Goal: Task Accomplishment & Management: Manage account settings

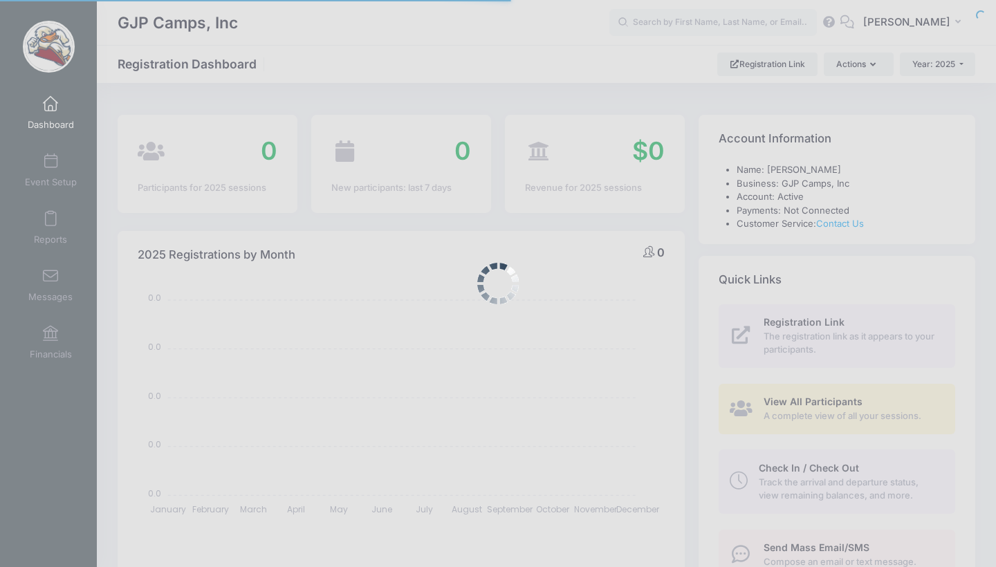
select select
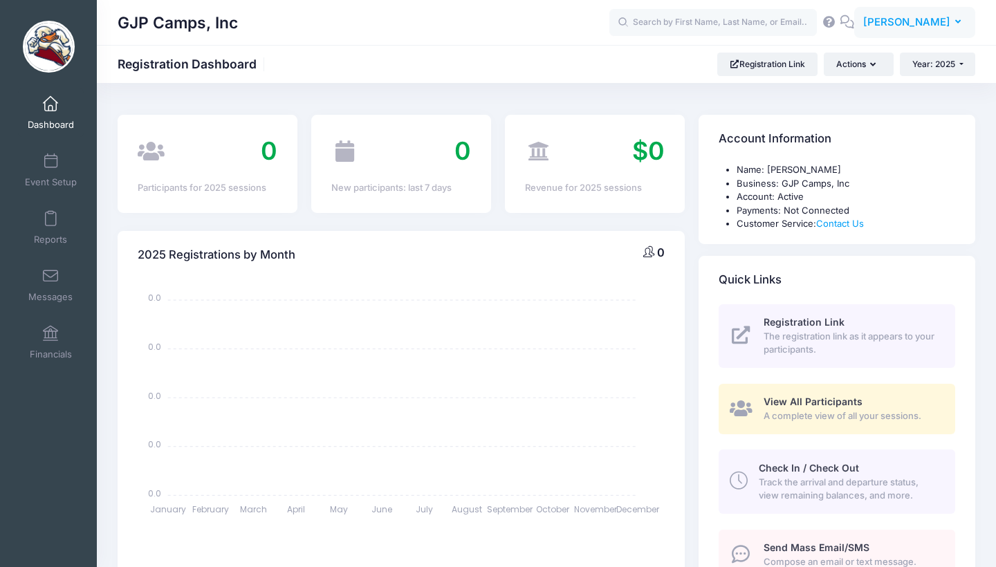
click at [905, 22] on span "[PERSON_NAME]" at bounding box center [906, 22] width 87 height 15
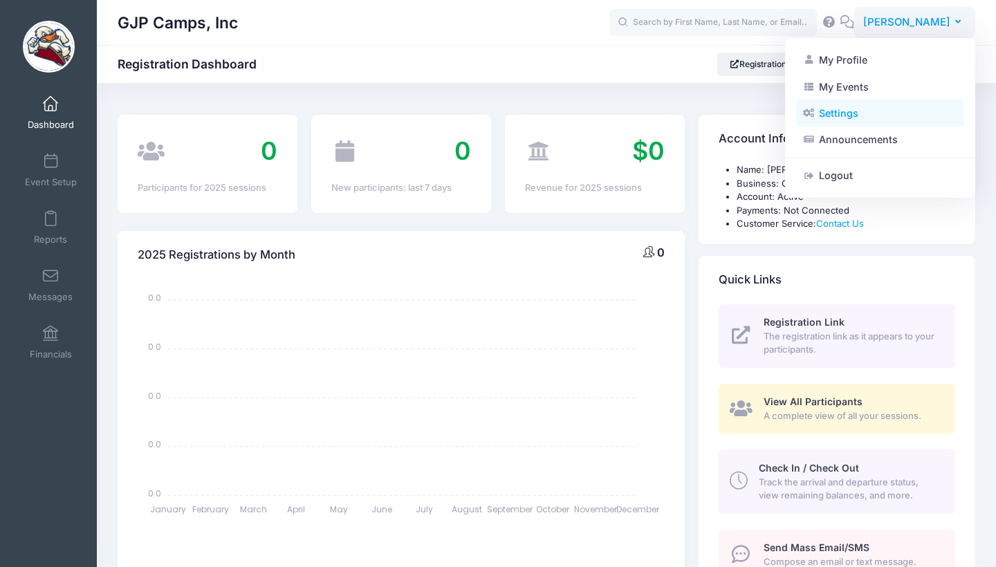
click at [837, 111] on link "Settings" at bounding box center [880, 113] width 168 height 26
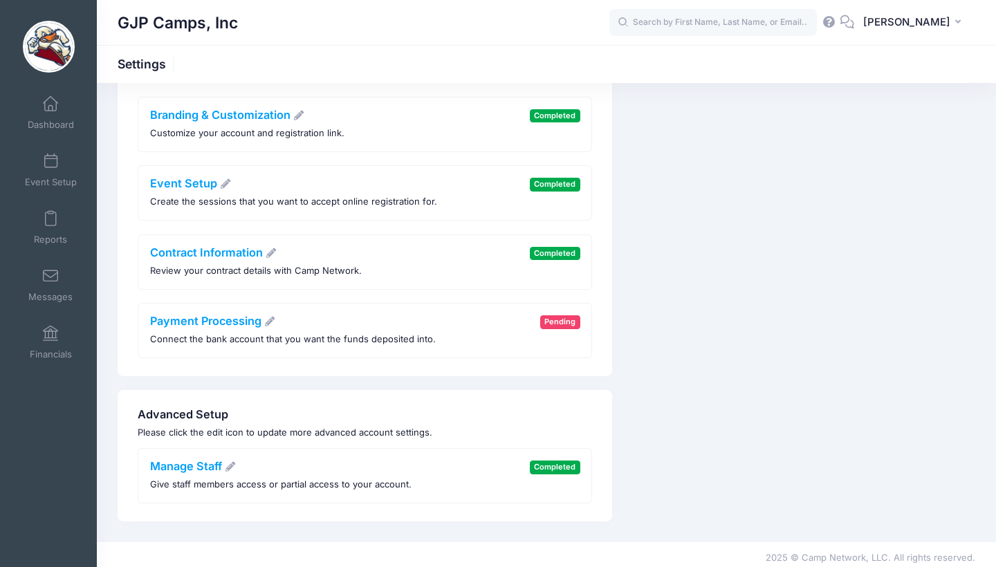
scroll to position [283, 0]
click at [228, 324] on div "Payment Processing Connect the bank account that you want the funds deposited i…" at bounding box center [293, 331] width 286 height 32
click at [230, 317] on link "Payment Processing" at bounding box center [213, 322] width 126 height 14
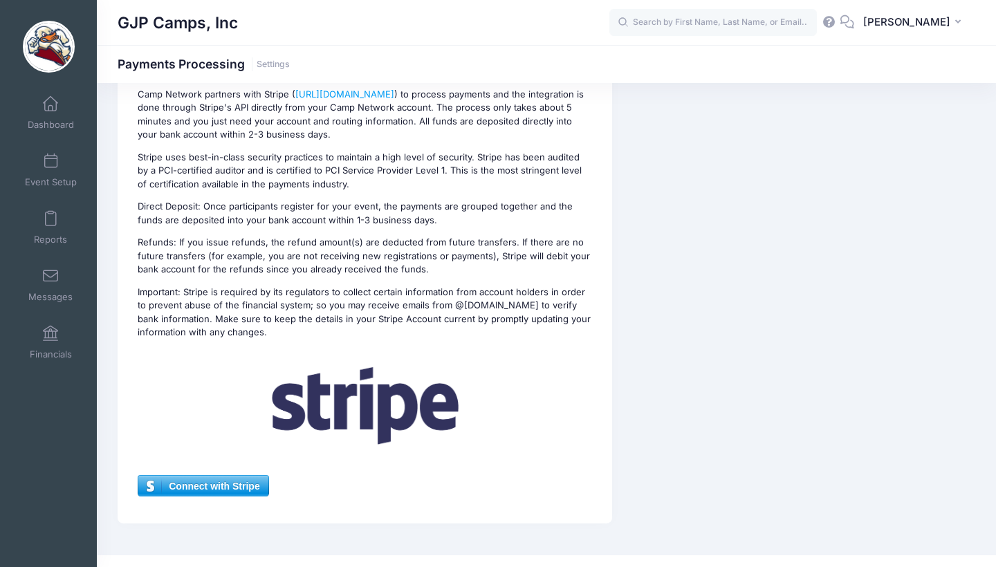
scroll to position [160, 0]
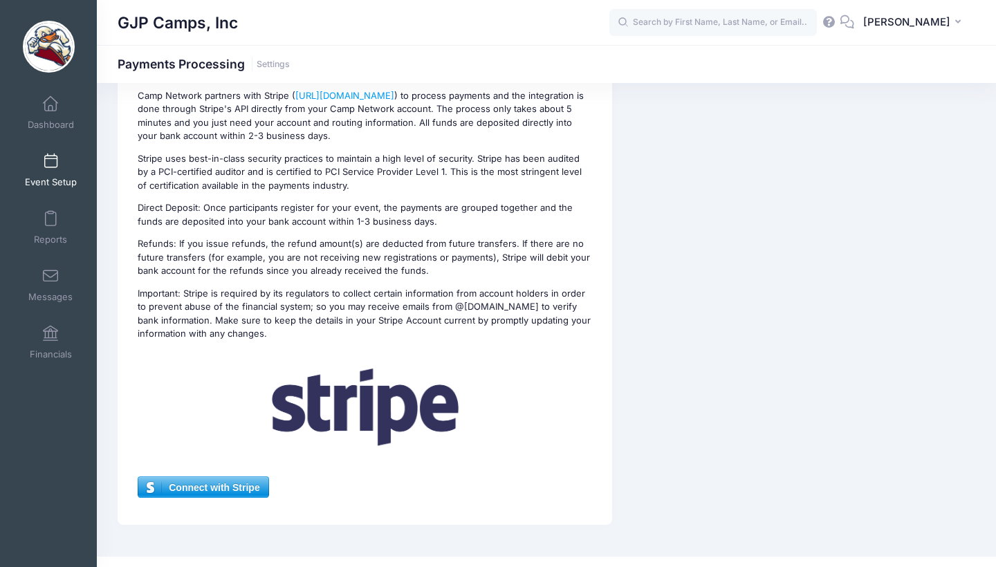
click at [61, 169] on link "Event Setup" at bounding box center [51, 170] width 66 height 48
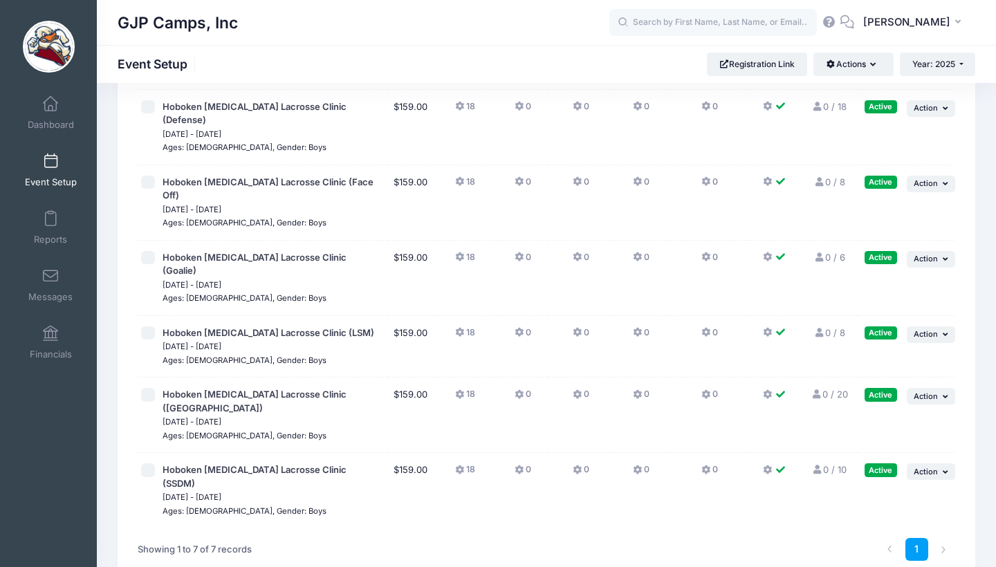
scroll to position [165, 0]
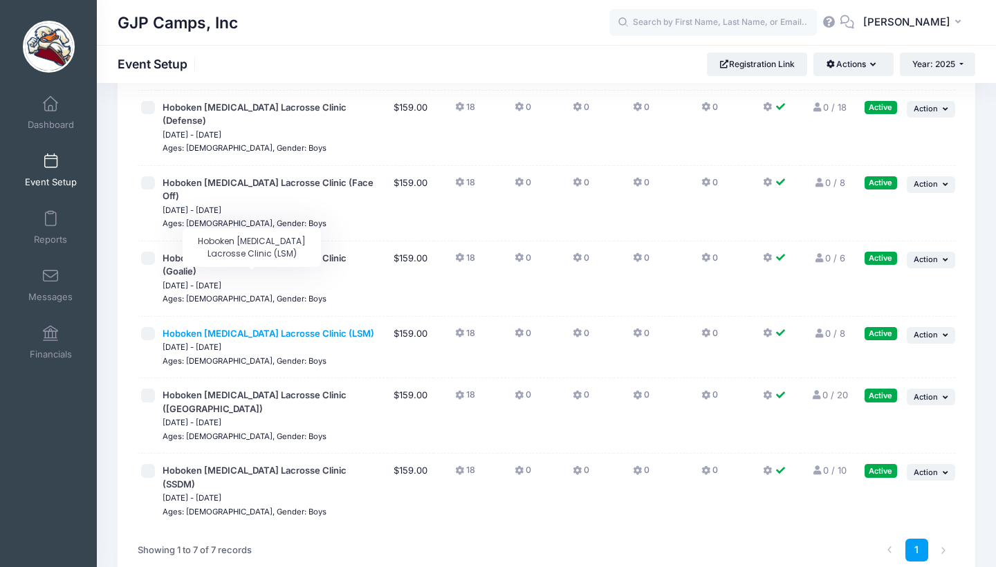
click at [288, 328] on span "Hoboken Shootout Lacrosse Clinic (LSM)" at bounding box center [268, 333] width 212 height 11
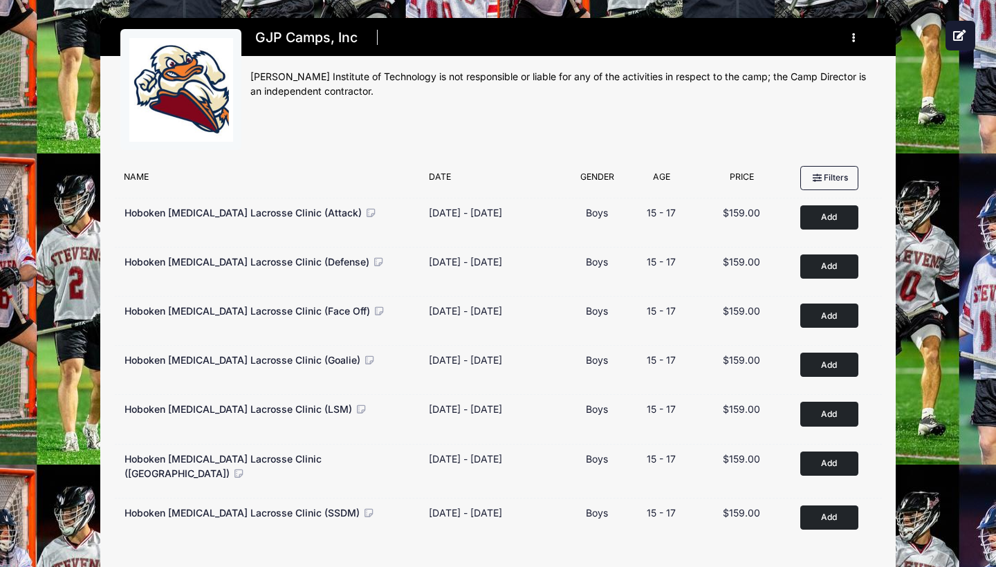
click at [855, 38] on icon "button" at bounding box center [857, 38] width 11 height 0
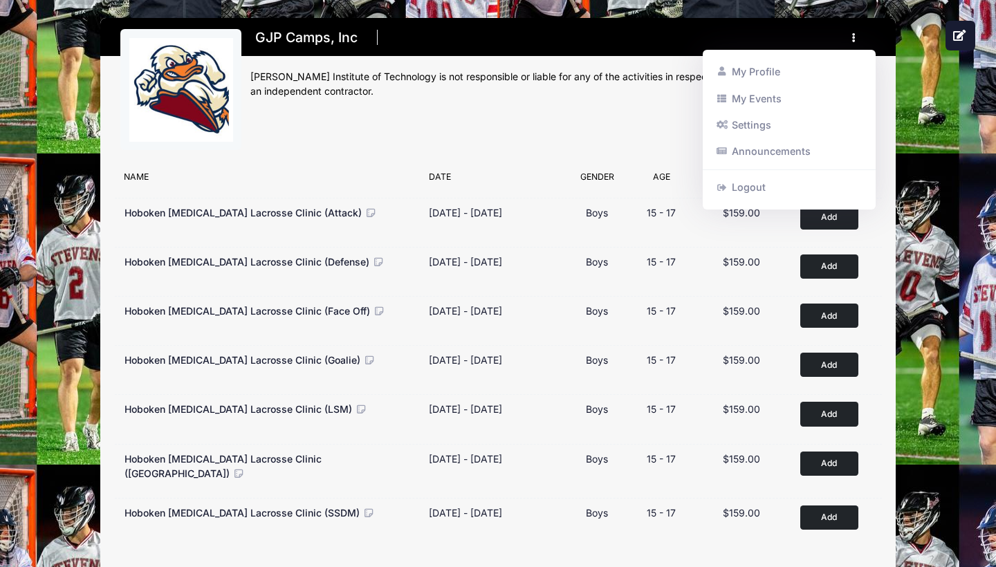
click at [855, 38] on icon "button" at bounding box center [857, 38] width 11 height 0
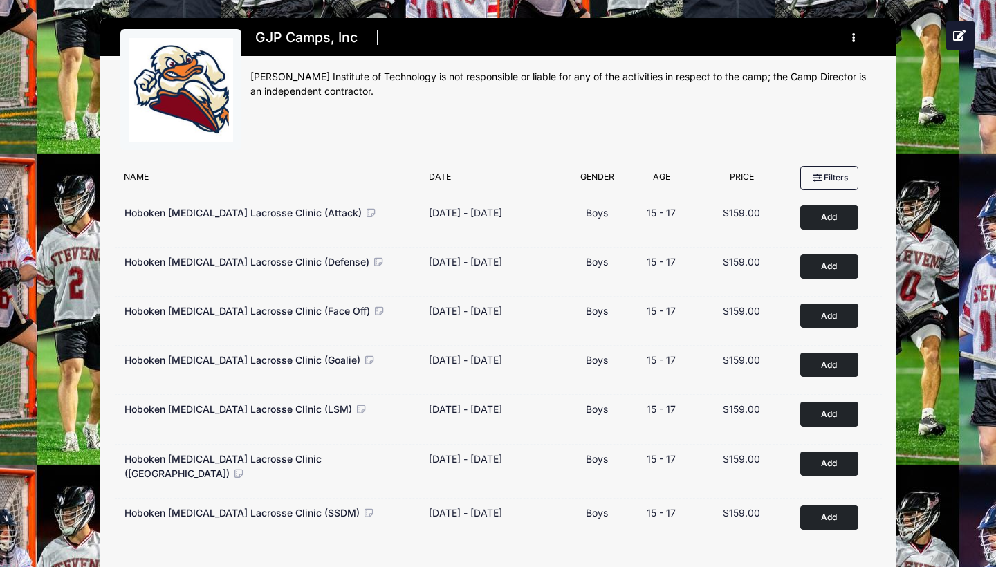
click at [855, 38] on icon "button" at bounding box center [857, 38] width 11 height 0
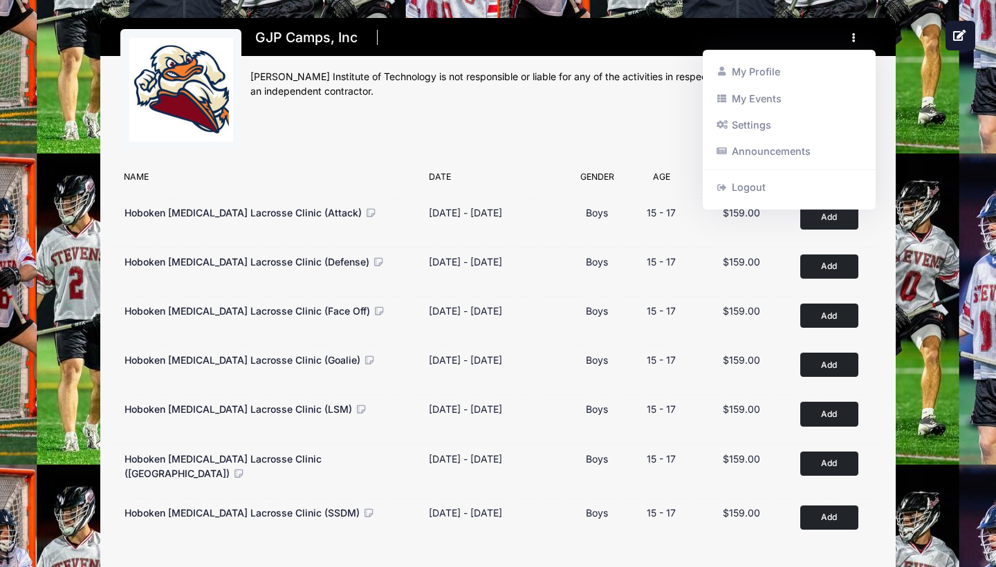
click at [855, 38] on icon "button" at bounding box center [857, 38] width 11 height 0
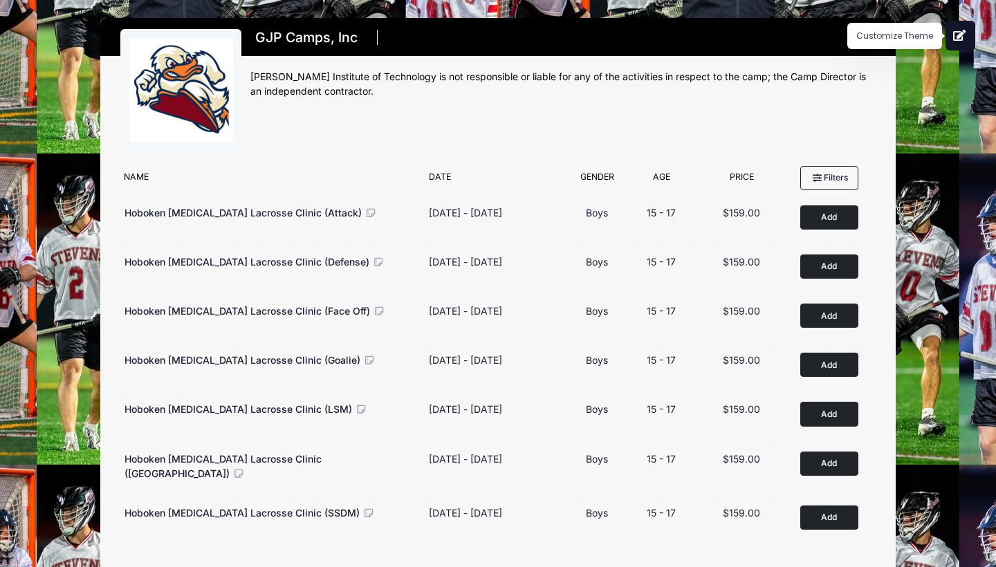
click at [965, 39] on icon at bounding box center [960, 35] width 14 height 11
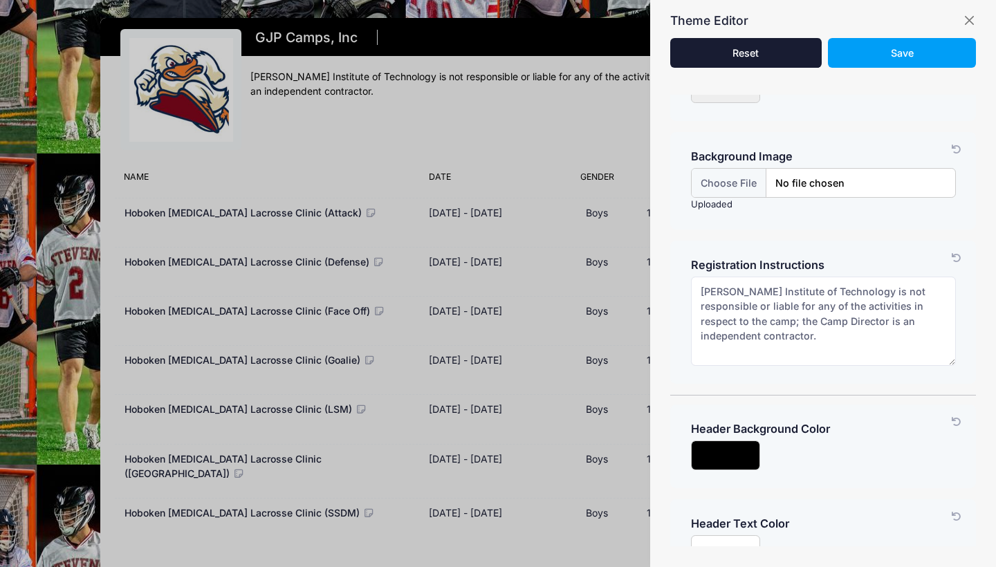
scroll to position [56, 0]
click at [505, 174] on div at bounding box center [498, 283] width 996 height 567
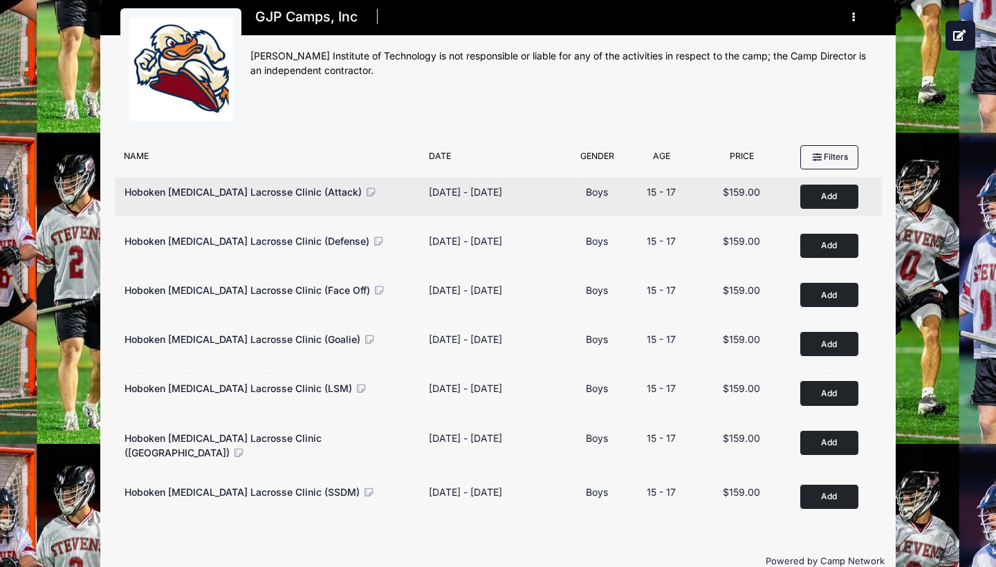
scroll to position [29, 0]
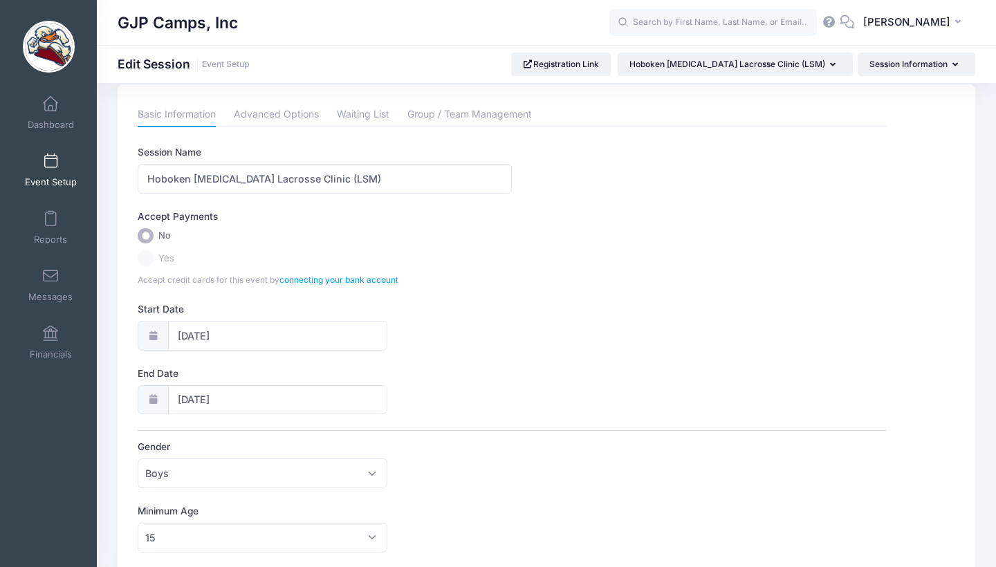
scroll to position [22, 0]
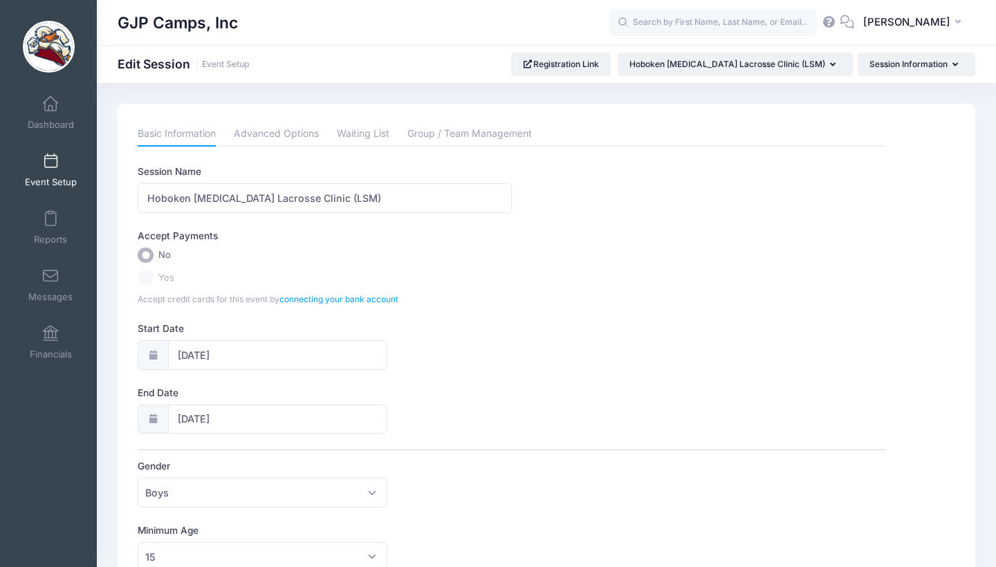
click at [56, 170] on link "Event Setup" at bounding box center [51, 170] width 66 height 48
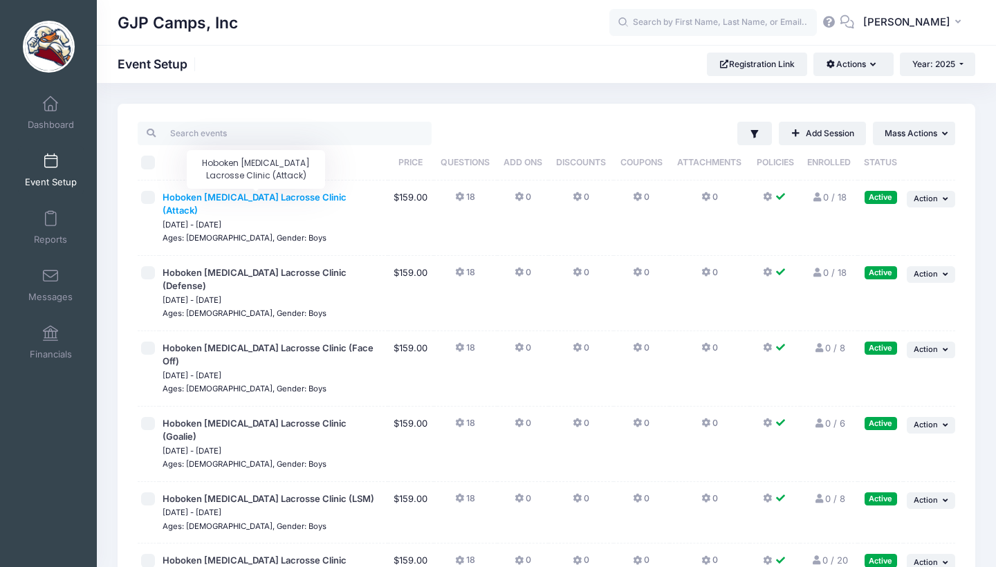
click at [310, 196] on span "Hoboken [MEDICAL_DATA] Lacrosse Clinic (Attack)" at bounding box center [254, 204] width 184 height 25
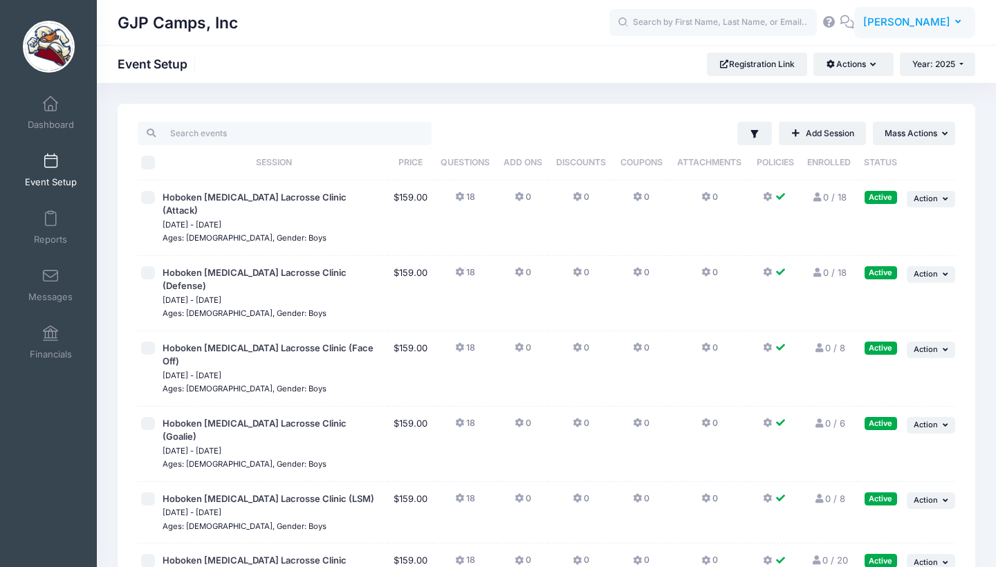
click at [934, 30] on button "[PERSON_NAME]" at bounding box center [914, 23] width 121 height 32
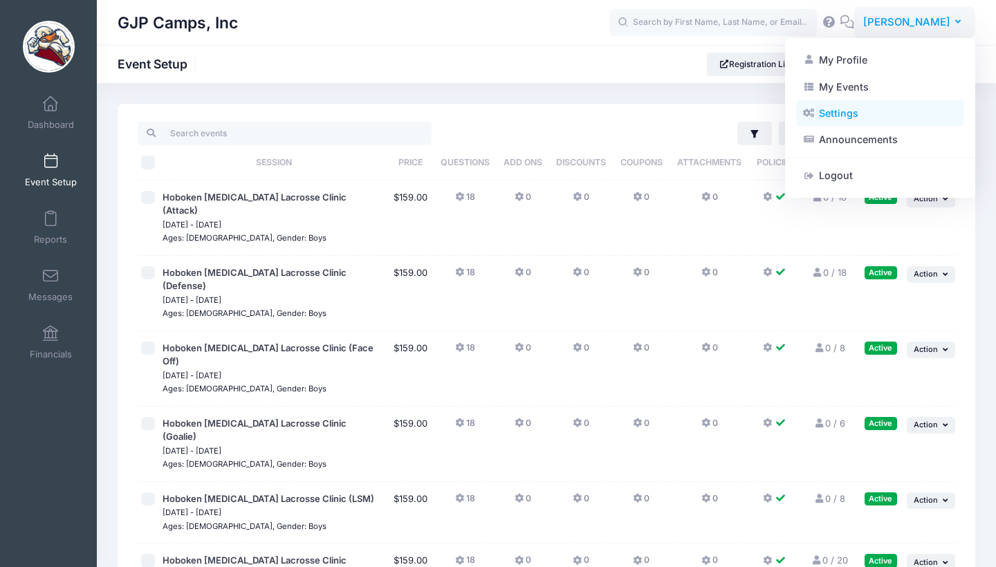
click at [839, 110] on link "Settings" at bounding box center [880, 113] width 168 height 26
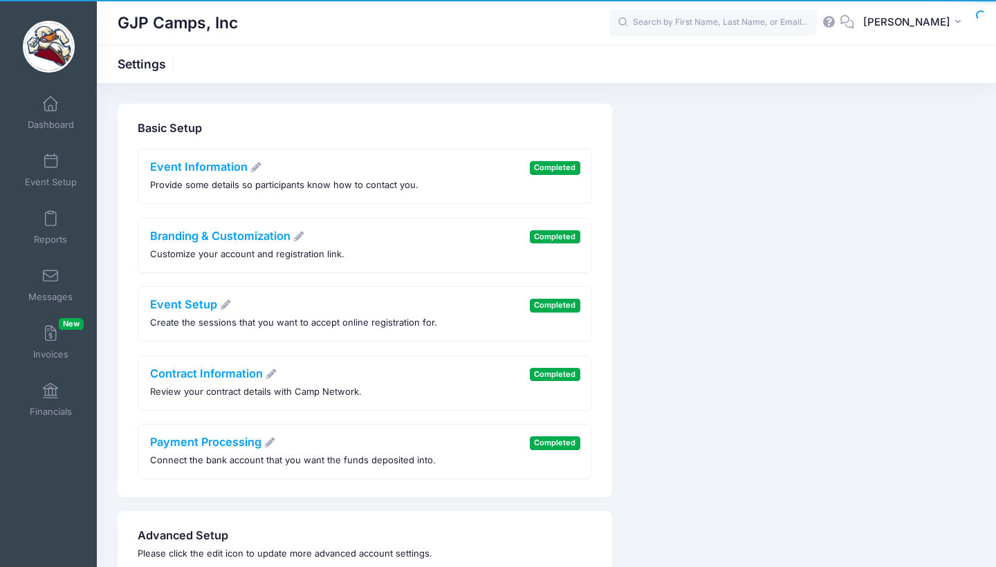
scroll to position [68, 0]
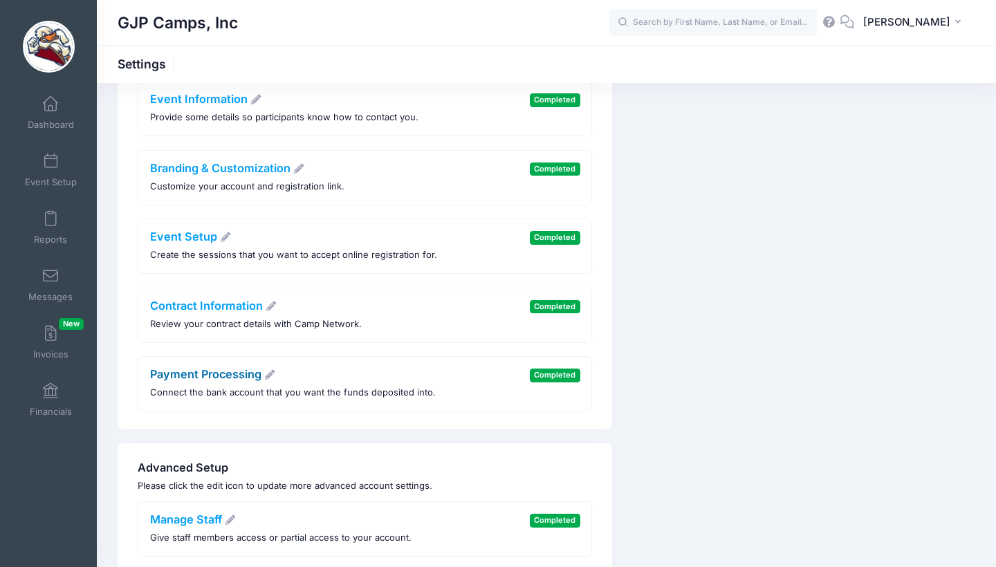
click at [189, 372] on link "Payment Processing" at bounding box center [213, 374] width 126 height 14
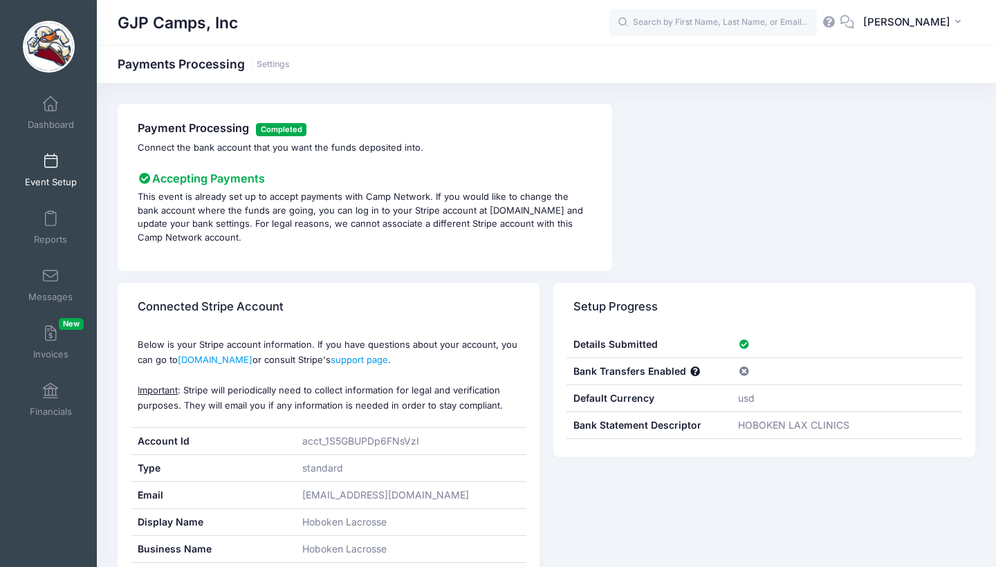
click at [68, 187] on span "Event Setup" at bounding box center [51, 182] width 52 height 12
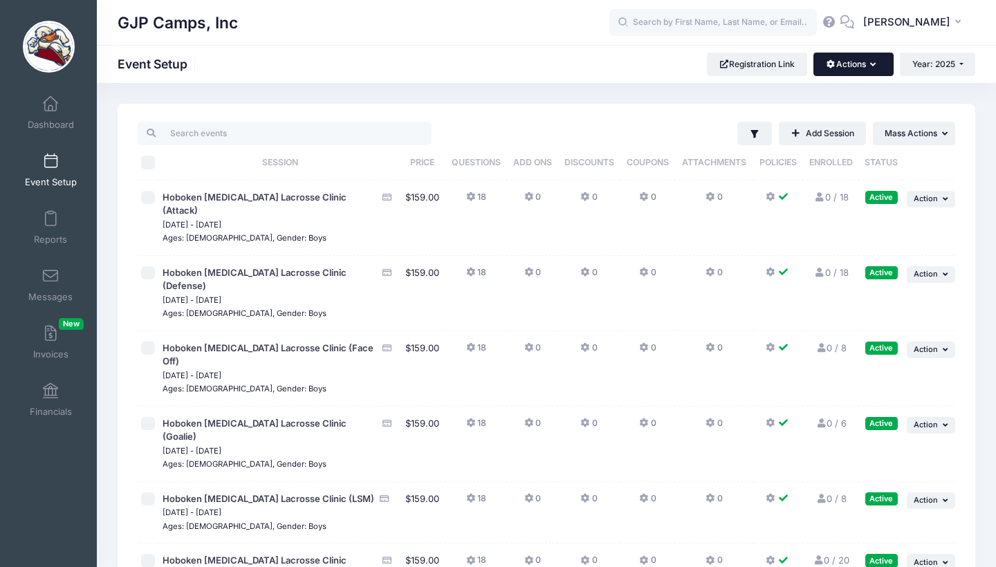
click at [870, 65] on icon "button" at bounding box center [875, 65] width 11 height 0
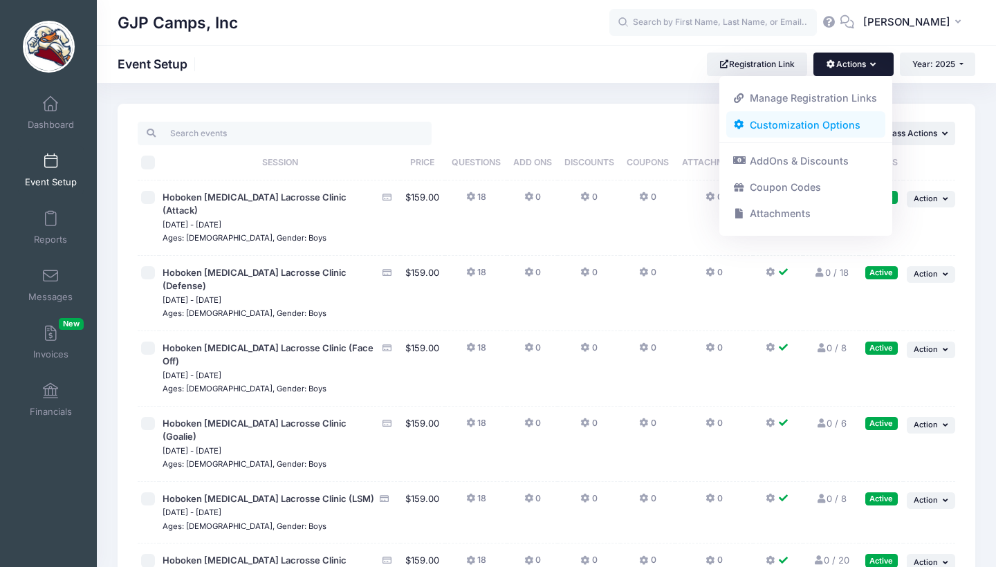
click at [829, 126] on link "Customization Options" at bounding box center [806, 124] width 160 height 26
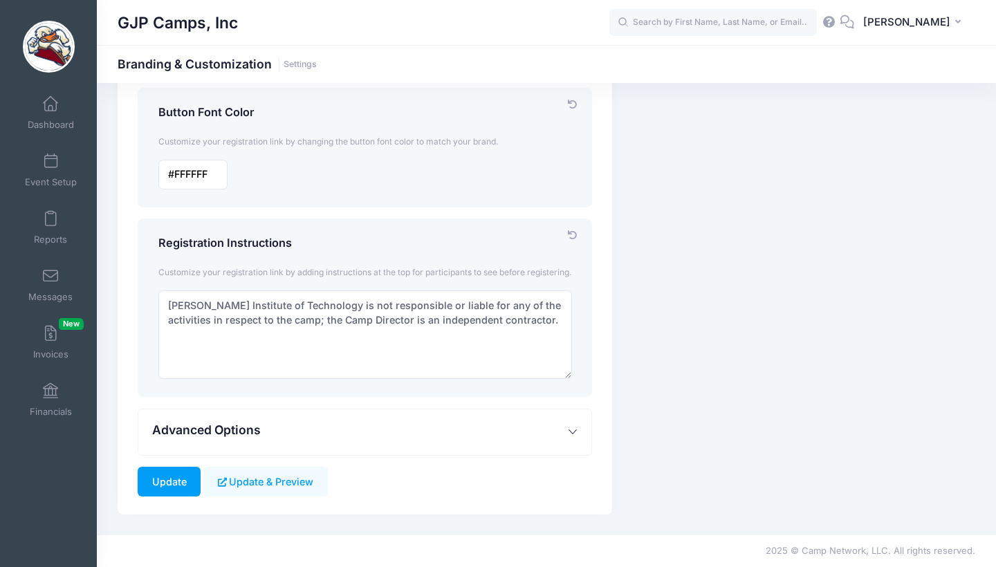
scroll to position [533, 0]
